Goal: Task Accomplishment & Management: Complete application form

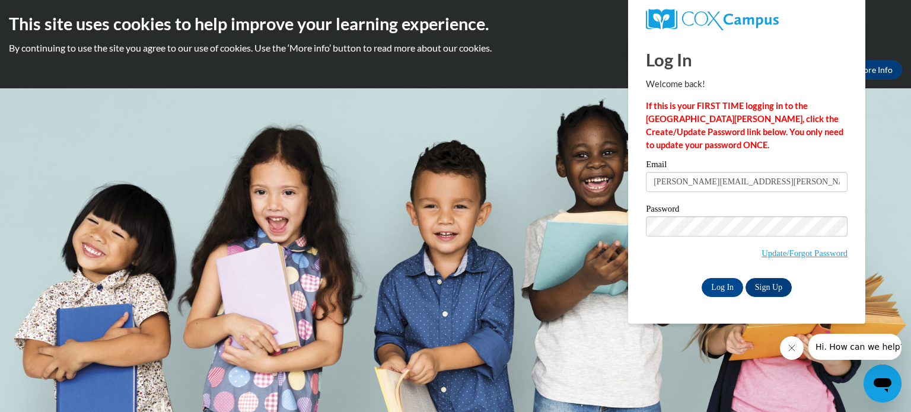
type input "[PERSON_NAME][EMAIL_ADDRESS][PERSON_NAME][DOMAIN_NAME]"
click at [702, 278] on input "Log In" at bounding box center [723, 287] width 42 height 19
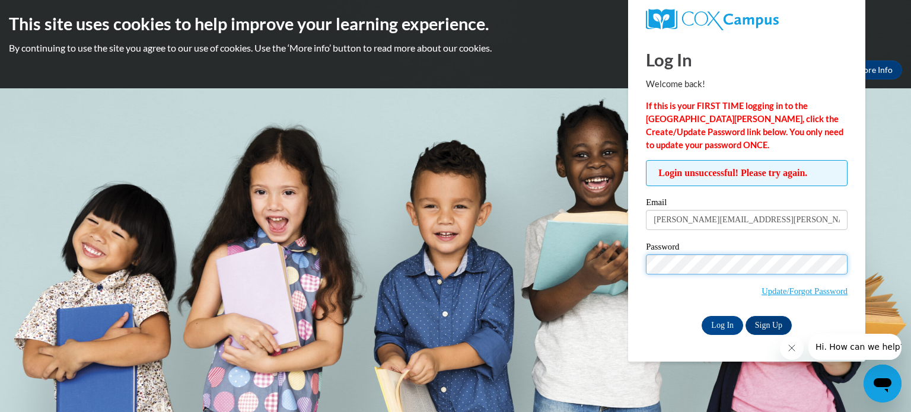
click at [702, 316] on input "Log In" at bounding box center [723, 325] width 42 height 19
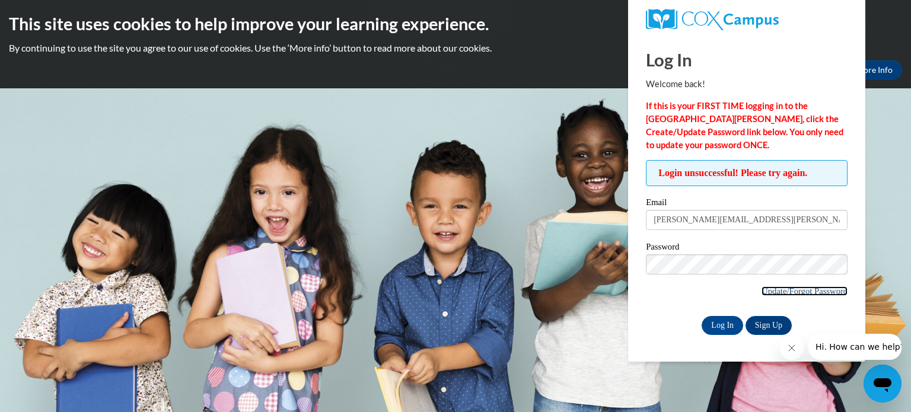
click at [812, 295] on link "Update/Forgot Password" at bounding box center [805, 291] width 86 height 9
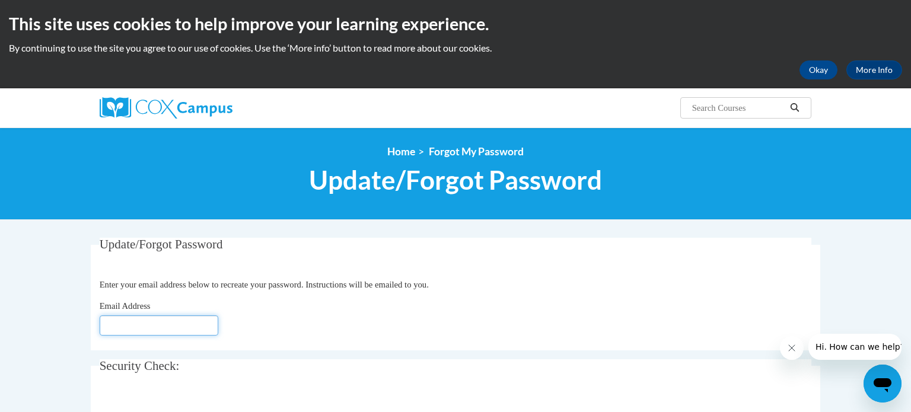
click at [129, 326] on input "Email Address" at bounding box center [159, 326] width 119 height 20
type input "sheila"
type input "S"
type input "[PERSON_NAME][EMAIL_ADDRESS][DOMAIN_NAME]"
click button "Refresh captcha" at bounding box center [0, 0] width 0 height 0
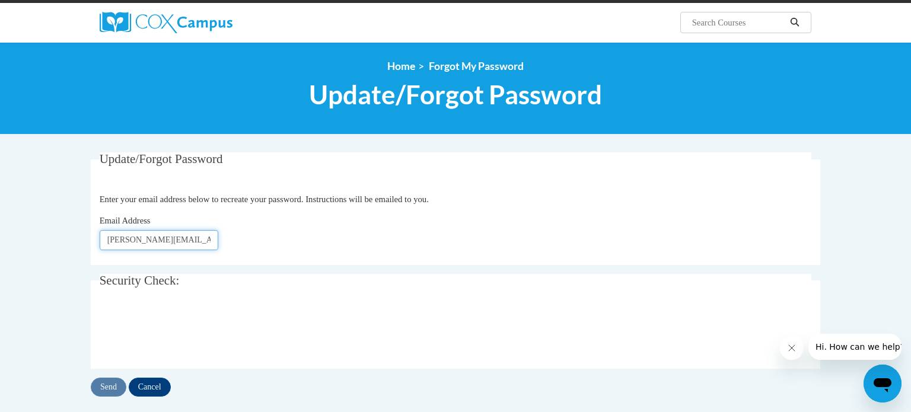
scroll to position [90, 0]
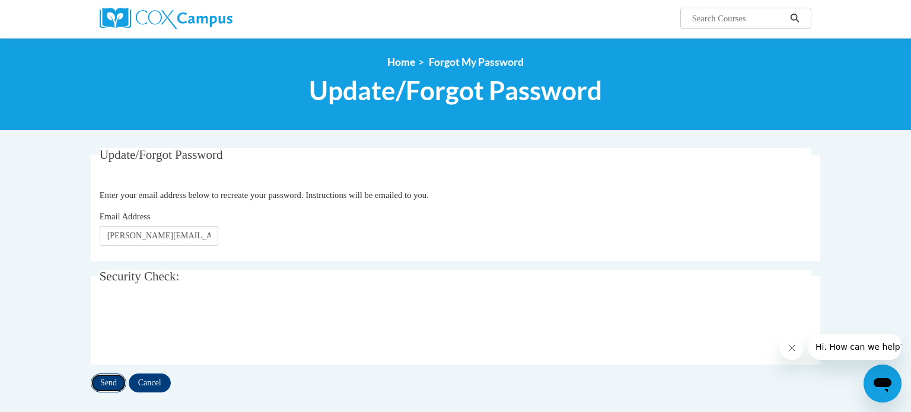
click at [103, 381] on input "Send" at bounding box center [109, 383] width 36 height 19
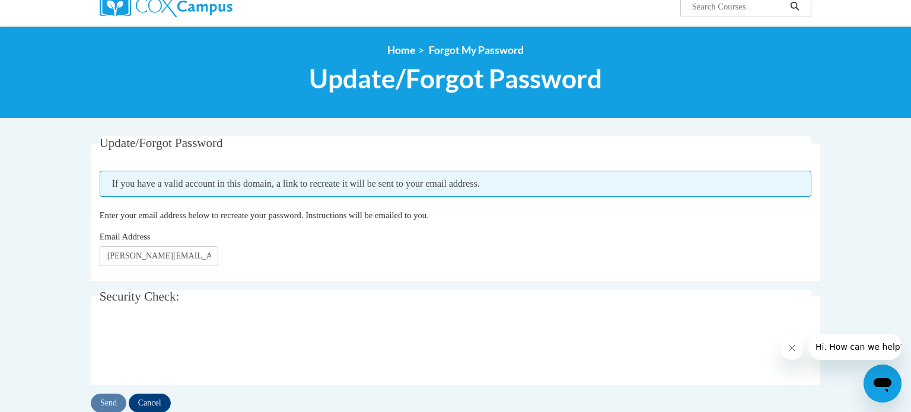
scroll to position [106, 0]
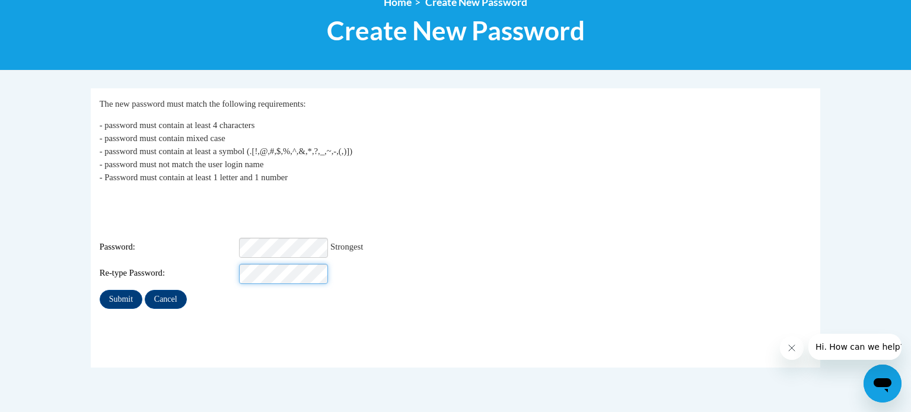
click at [100, 290] on input "Submit" at bounding box center [121, 299] width 43 height 19
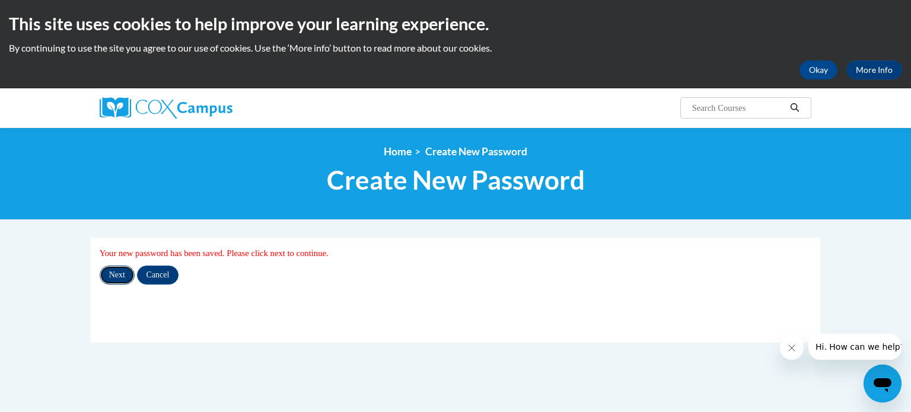
click at [131, 276] on input "Next" at bounding box center [117, 275] width 35 height 19
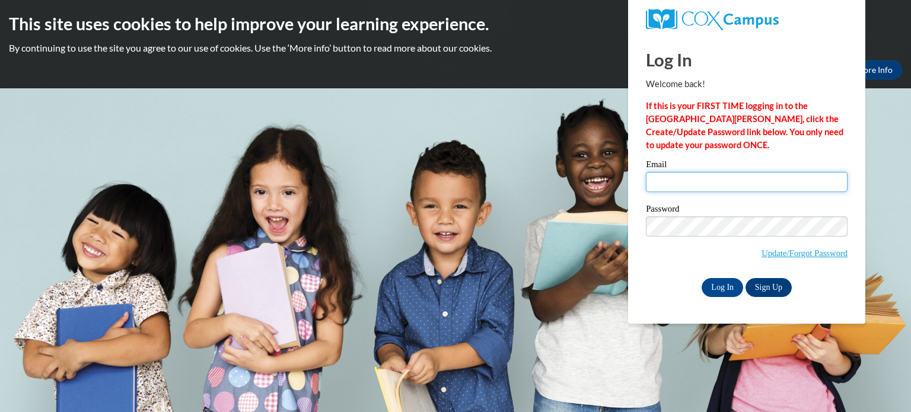
click at [665, 176] on input "Email" at bounding box center [747, 182] width 202 height 20
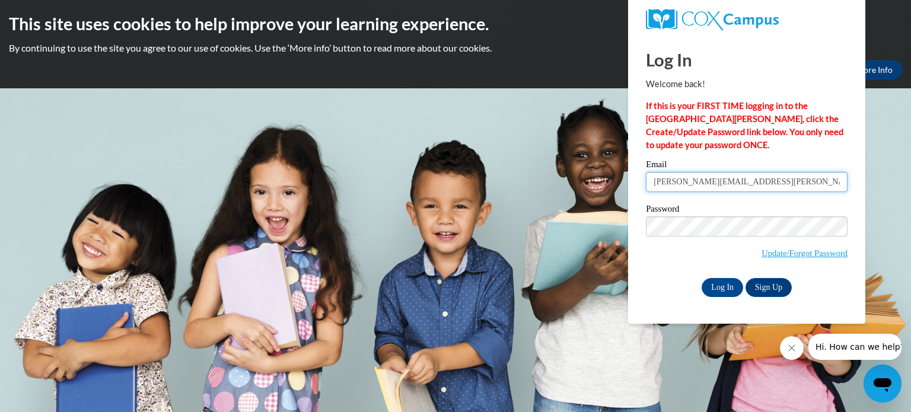
type input "sheila.lynch@wrps.net"
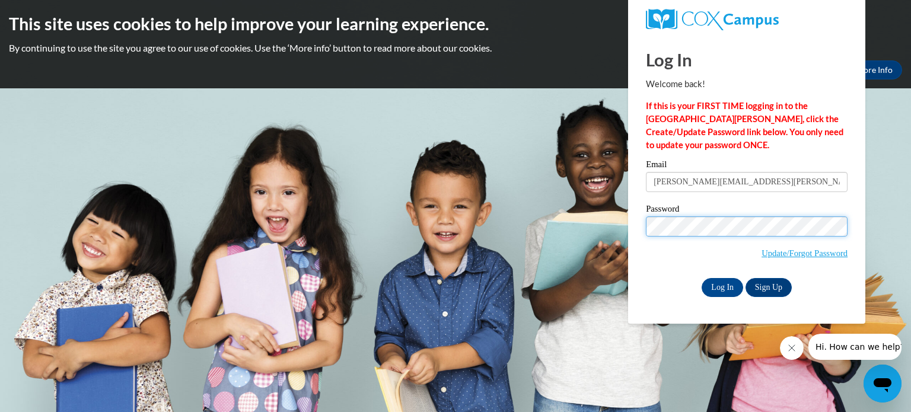
click at [702, 278] on input "Log In" at bounding box center [723, 287] width 42 height 19
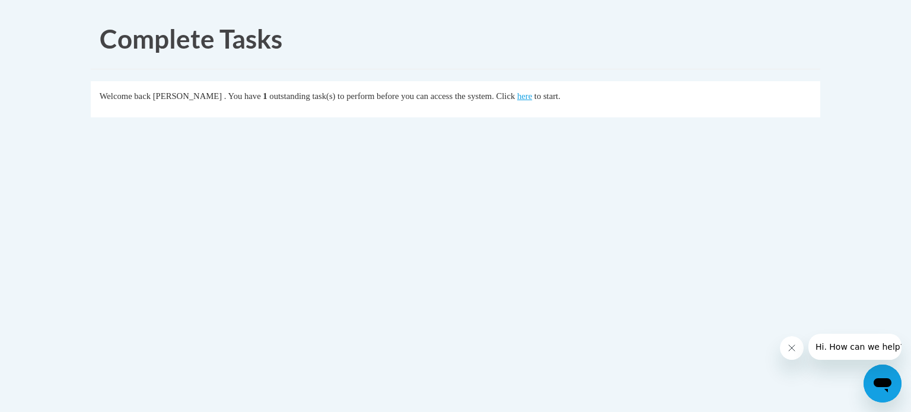
click at [546, 102] on div "Welcome back Sheila Lynch . You have 1 outstanding task(s) to perform before yo…" at bounding box center [456, 96] width 713 height 13
click at [532, 97] on link "here" at bounding box center [524, 95] width 15 height 9
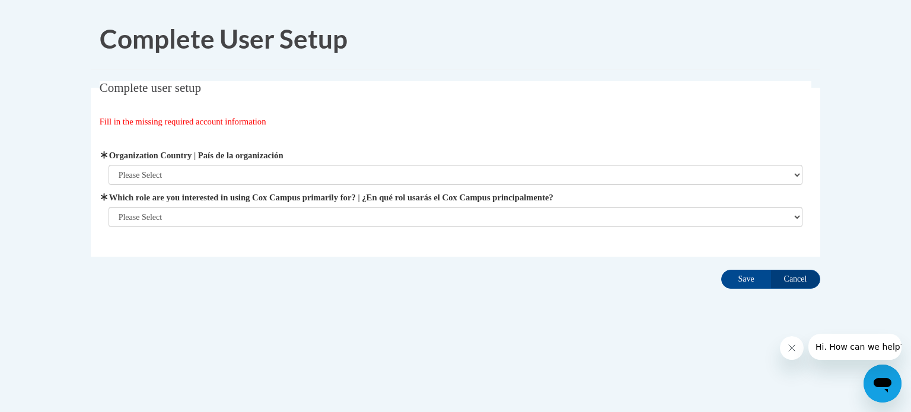
click at [501, 161] on label "Organization Country | País de la organización" at bounding box center [456, 155] width 695 height 13
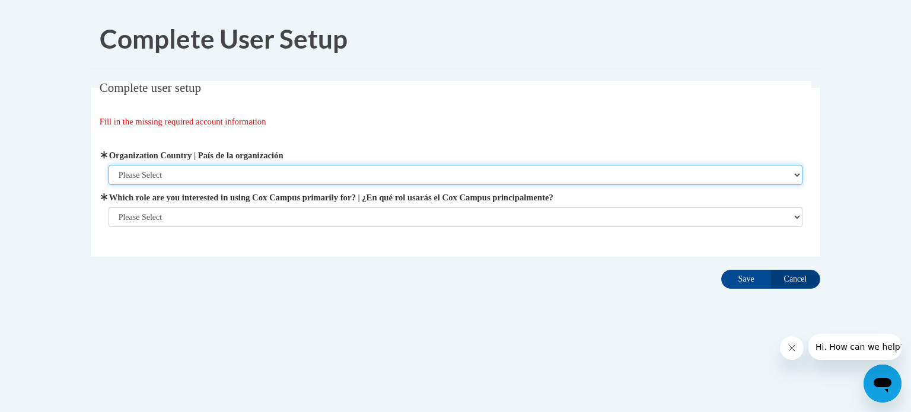
click at [501, 165] on select "Please Select [GEOGRAPHIC_DATA] | [GEOGRAPHIC_DATA] Outside of [GEOGRAPHIC_DATA…" at bounding box center [456, 175] width 695 height 20
click at [500, 166] on select "Please Select [GEOGRAPHIC_DATA] | [GEOGRAPHIC_DATA] Outside of [GEOGRAPHIC_DATA…" at bounding box center [456, 175] width 695 height 20
select select "ad49bcad-a171-4b2e-b99c-48b446064914"
click at [109, 165] on select "Please Select [GEOGRAPHIC_DATA] | [GEOGRAPHIC_DATA] Outside of [GEOGRAPHIC_DATA…" at bounding box center [456, 175] width 695 height 20
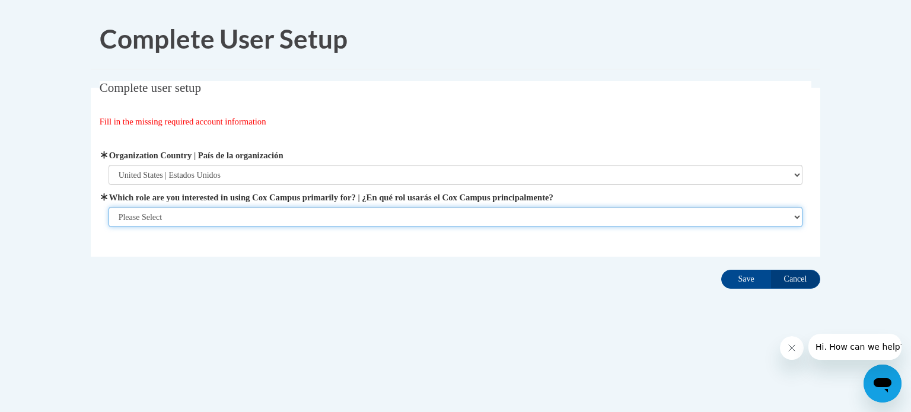
click at [463, 217] on select "Please Select College/University | Colegio/Universidad Community/Nonprofit Part…" at bounding box center [456, 217] width 695 height 20
select select "fbf2d438-af2f-41f8-98f1-81c410e29de3"
click at [109, 227] on select "Please Select College/University | Colegio/Universidad Community/Nonprofit Part…" at bounding box center [456, 217] width 695 height 20
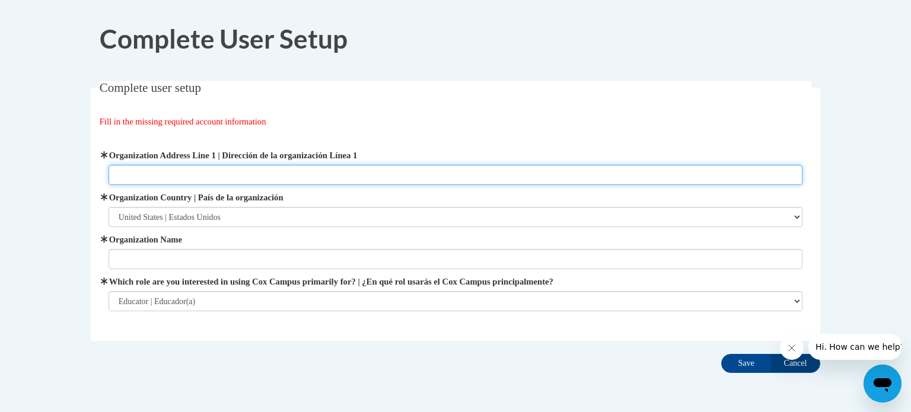
click at [489, 171] on input "Organization Address Line 1 | Dirección de la organización Línea 1" at bounding box center [456, 175] width 695 height 20
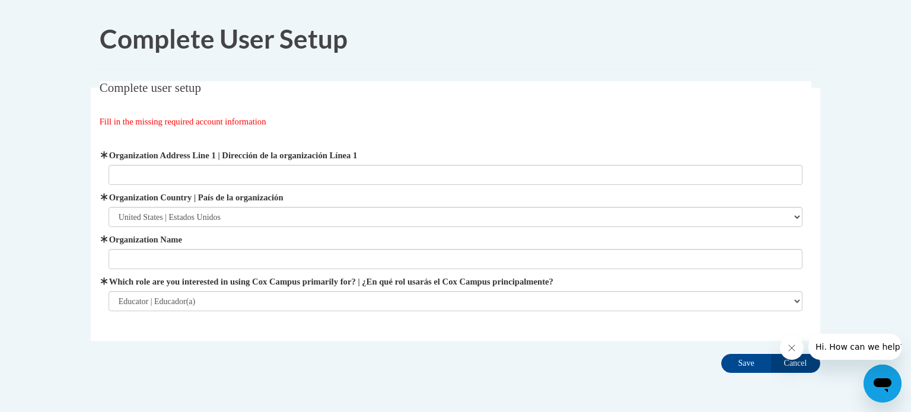
click at [606, 241] on label "Organization Name" at bounding box center [456, 239] width 695 height 13
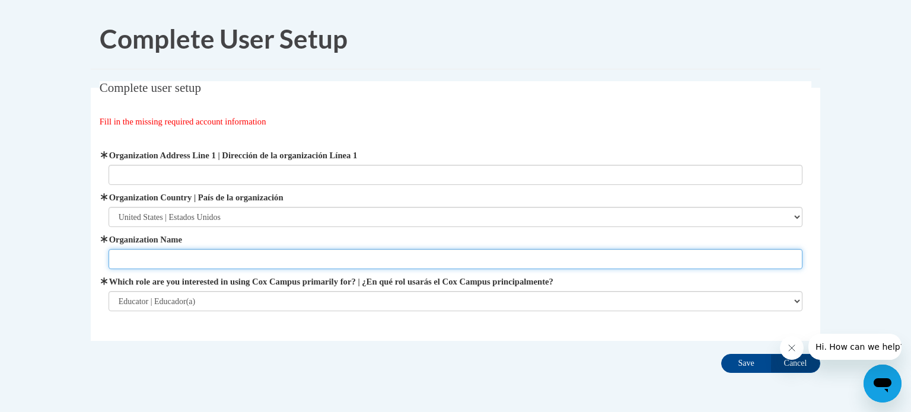
click at [606, 249] on input "Organization Name" at bounding box center [456, 259] width 695 height 20
type input "[US_STATE] Rapids Public Schools"
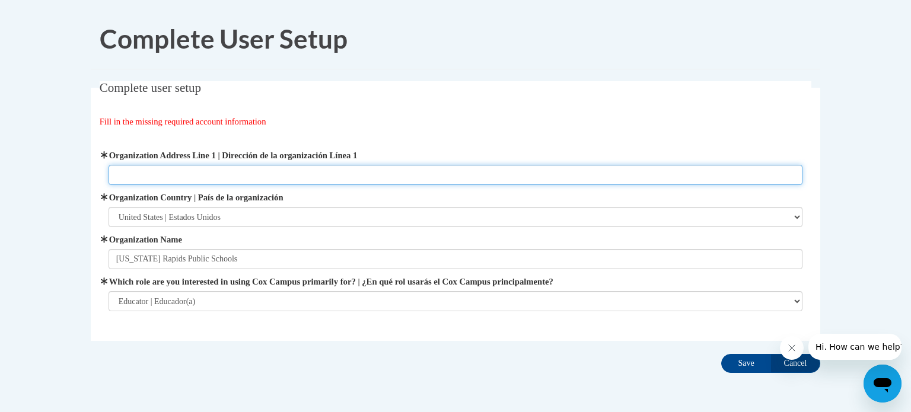
click at [472, 178] on input "Organization Address Line 1 | Dirección de la organización Línea 1" at bounding box center [456, 175] width 695 height 20
type input "[STREET_ADDRESS]"
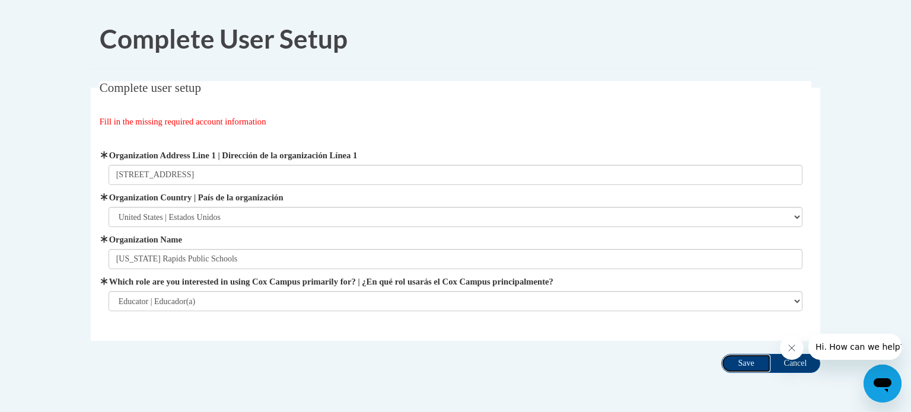
click at [748, 355] on input "Save" at bounding box center [746, 363] width 50 height 19
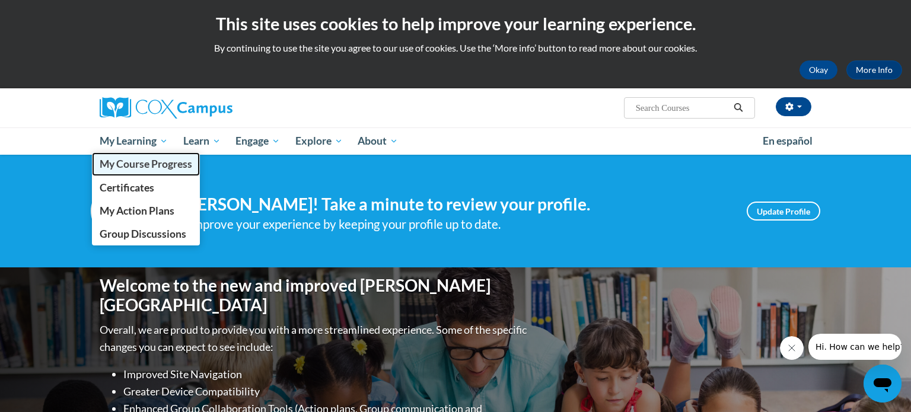
click at [129, 159] on span "My Course Progress" at bounding box center [146, 164] width 93 height 12
